Goal: Transaction & Acquisition: Purchase product/service

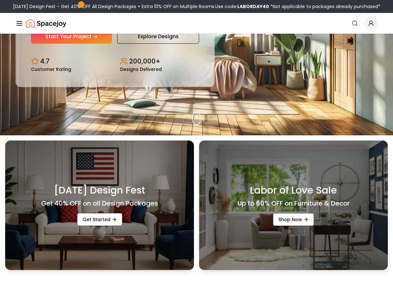
scroll to position [127, 0]
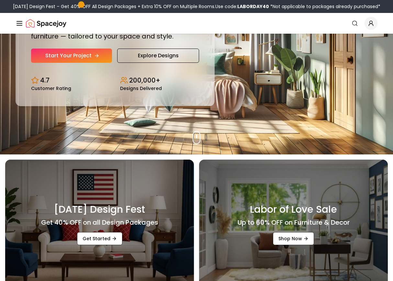
click at [84, 56] on link "Start Your Project" at bounding box center [71, 56] width 81 height 14
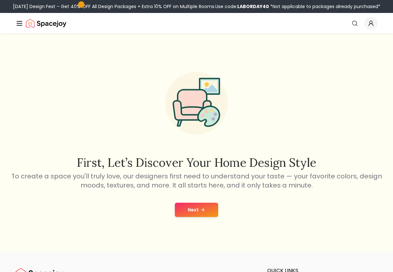
click at [191, 215] on button "Next" at bounding box center [196, 210] width 43 height 14
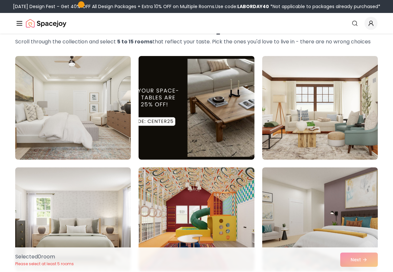
scroll to position [4, 0]
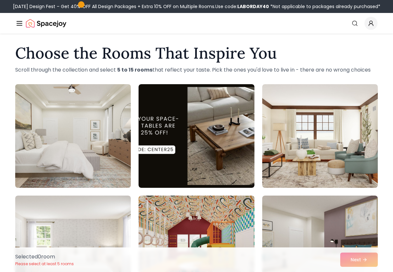
click at [109, 147] on img at bounding box center [72, 136] width 121 height 109
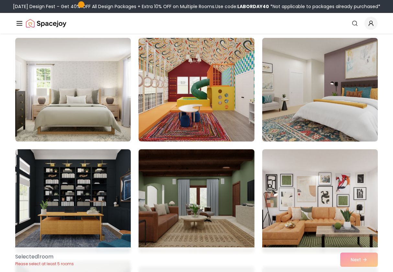
scroll to position [162, 0]
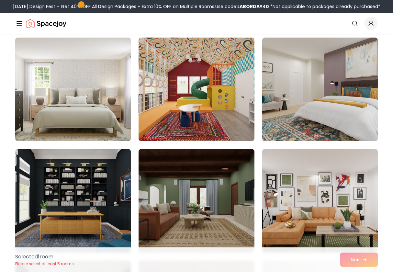
click at [103, 137] on img at bounding box center [72, 89] width 121 height 109
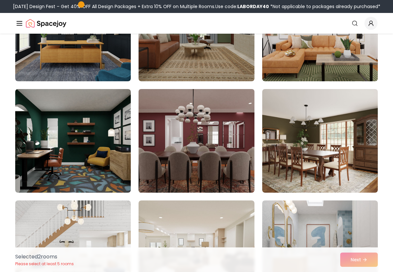
scroll to position [334, 0]
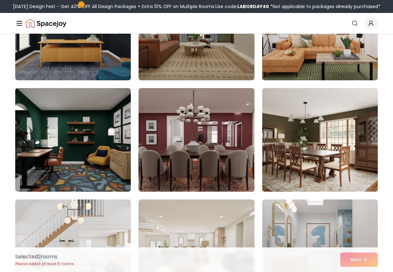
click at [322, 161] on img at bounding box center [319, 139] width 121 height 109
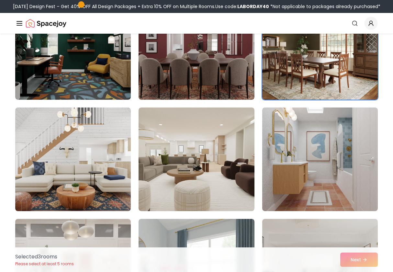
scroll to position [428, 0]
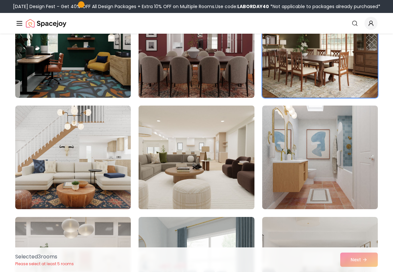
click at [191, 176] on img at bounding box center [196, 157] width 121 height 109
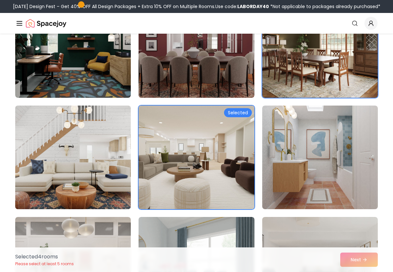
click at [112, 169] on img at bounding box center [72, 157] width 121 height 109
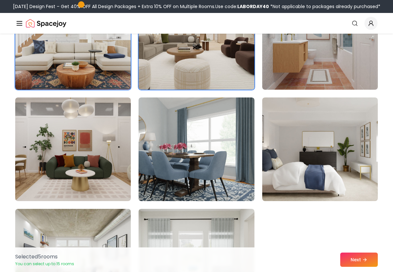
scroll to position [564, 0]
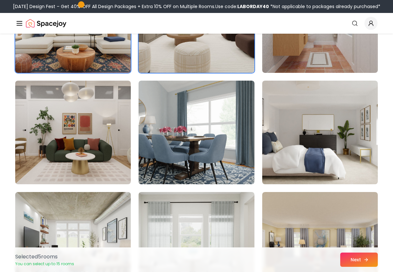
click at [363, 262] on button "Next" at bounding box center [359, 260] width 38 height 14
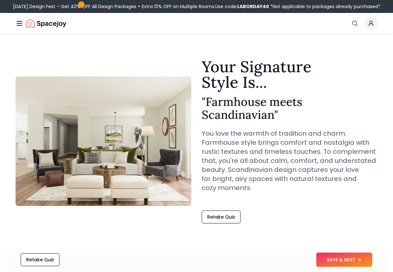
scroll to position [4, 0]
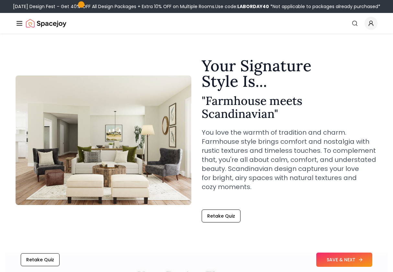
click at [327, 256] on button "SAVE & NEXT" at bounding box center [344, 260] width 56 height 14
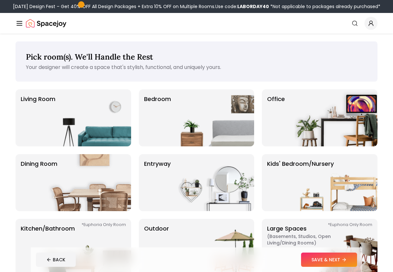
click at [135, 136] on div "Living Room Bedroom Office Dining Room entryway Kids' Bedroom/Nursery *Euphoria…" at bounding box center [197, 182] width 362 height 187
click at [126, 136] on img at bounding box center [89, 117] width 83 height 57
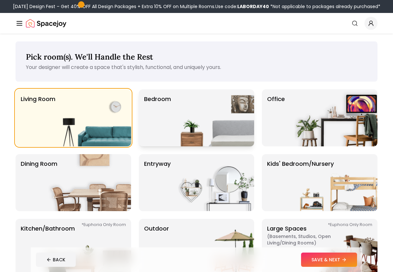
click at [180, 136] on img at bounding box center [212, 117] width 83 height 57
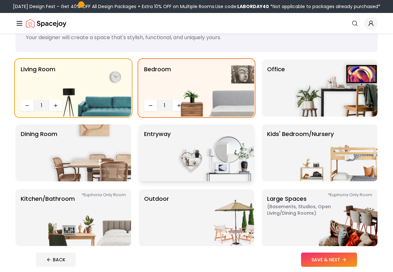
scroll to position [31, 0]
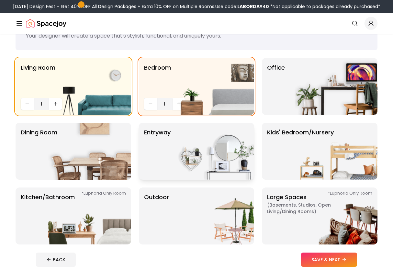
click at [180, 165] on img at bounding box center [212, 151] width 83 height 57
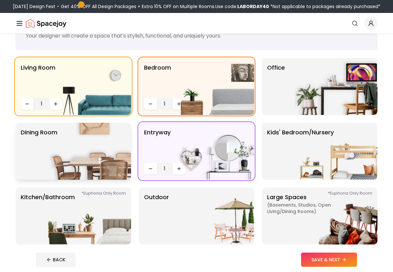
click at [96, 160] on img at bounding box center [89, 151] width 83 height 57
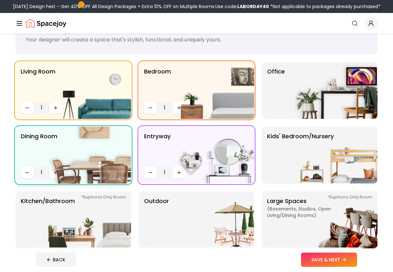
scroll to position [93, 0]
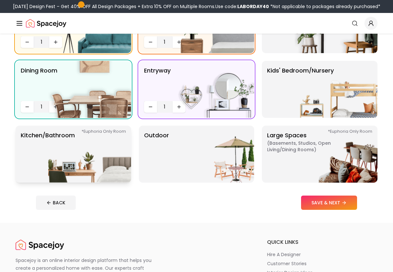
click at [96, 160] on img at bounding box center [89, 154] width 83 height 57
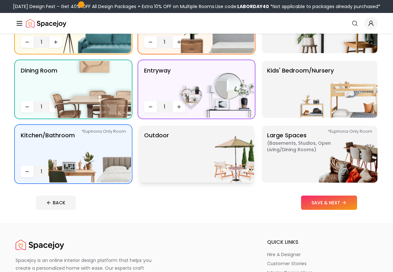
click at [197, 165] on img at bounding box center [212, 154] width 83 height 57
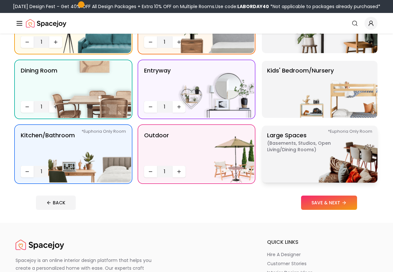
click at [308, 158] on img at bounding box center [336, 154] width 83 height 57
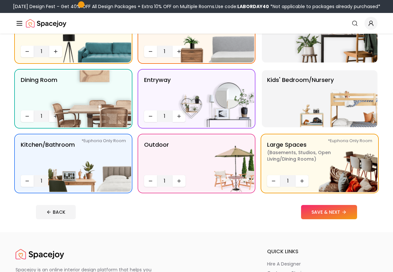
scroll to position [83, 0]
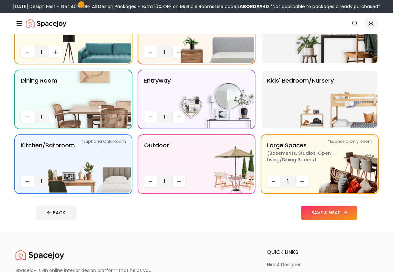
click at [347, 208] on button "SAVE & NEXT" at bounding box center [329, 213] width 56 height 14
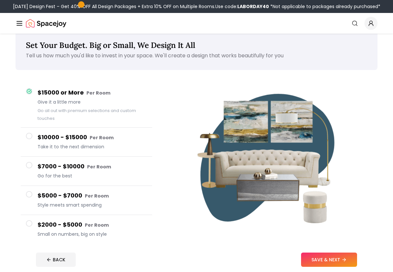
scroll to position [12, 0]
click at [62, 195] on h4 "$5000 - $7000 Per Room" at bounding box center [92, 195] width 109 height 9
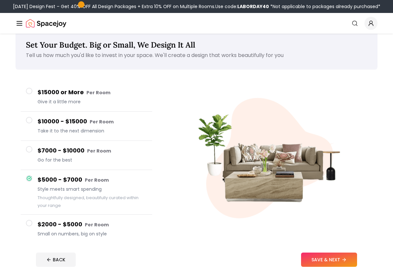
click at [89, 159] on span "Go for the best" at bounding box center [92, 160] width 109 height 6
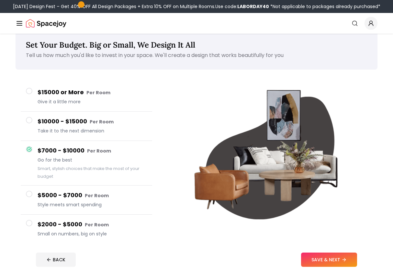
click at [91, 138] on button "$10000 - $15000 Per Room Take it to the next dimension" at bounding box center [86, 126] width 131 height 29
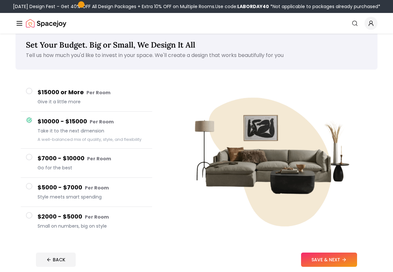
click at [92, 187] on small "Per Room" at bounding box center [97, 188] width 24 height 6
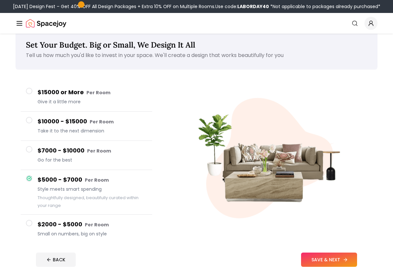
click at [310, 261] on button "SAVE & NEXT" at bounding box center [329, 260] width 56 height 14
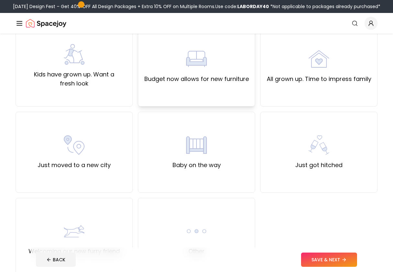
scroll to position [163, 0]
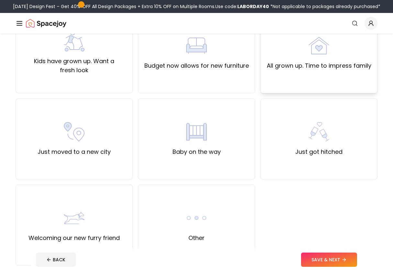
click at [279, 74] on div "All grown up. Time to impress family" at bounding box center [318, 52] width 117 height 81
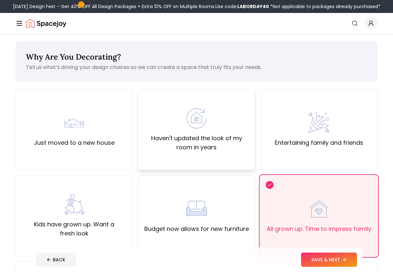
scroll to position [0, 0]
click at [111, 195] on div "Kids have grown up. Want a fresh look" at bounding box center [74, 216] width 106 height 44
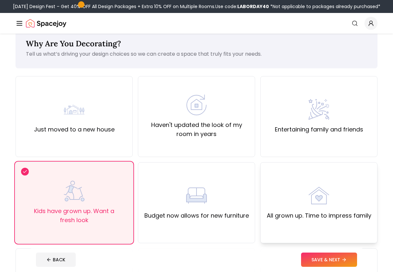
scroll to position [16, 0]
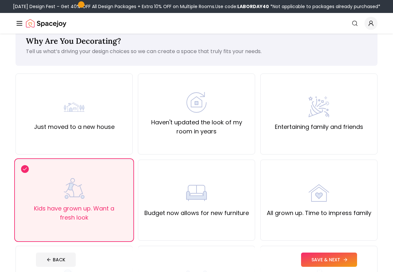
click at [324, 263] on button "SAVE & NEXT" at bounding box center [329, 260] width 56 height 14
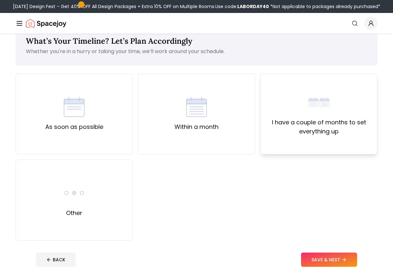
click at [278, 142] on div "I have a couple of months to set everything up" at bounding box center [318, 114] width 117 height 81
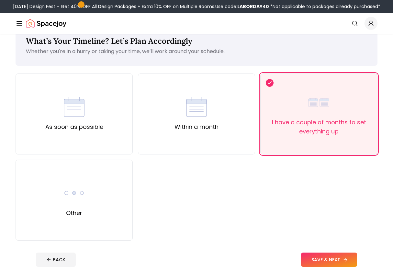
click at [322, 261] on button "SAVE & NEXT" at bounding box center [329, 260] width 56 height 14
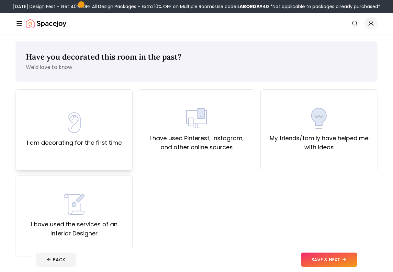
click at [108, 148] on div "I am decorating for the first time" at bounding box center [74, 129] width 117 height 81
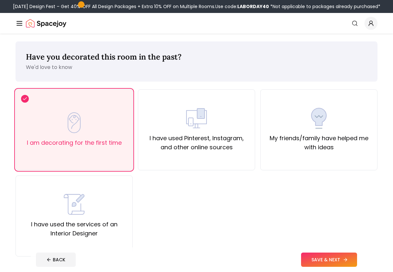
click at [334, 259] on button "SAVE & NEXT" at bounding box center [329, 260] width 56 height 14
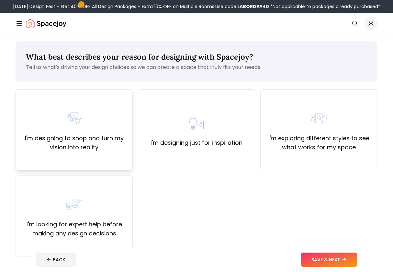
click at [105, 151] on label "I'm designing to shop and turn my vision into reality" at bounding box center [74, 143] width 106 height 18
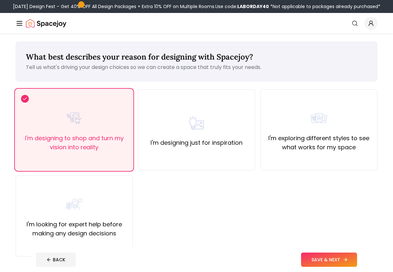
click at [312, 256] on button "SAVE & NEXT" at bounding box center [329, 260] width 56 height 14
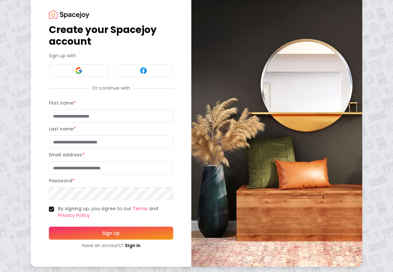
scroll to position [13, 0]
click at [89, 74] on button at bounding box center [79, 70] width 60 height 13
